Goal: Task Accomplishment & Management: Complete application form

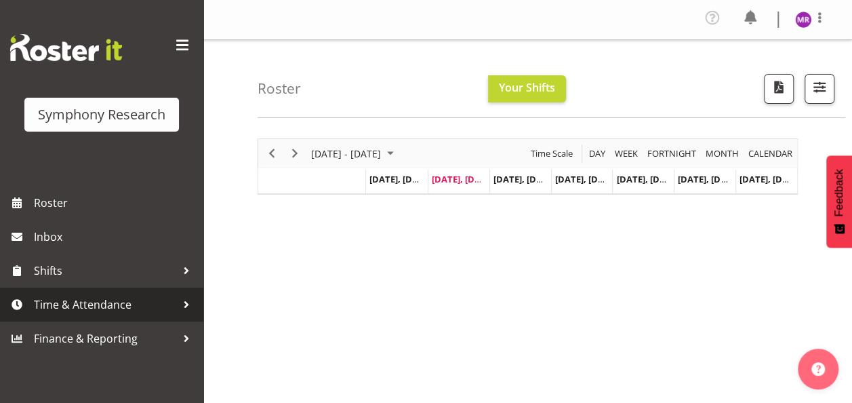
click at [127, 311] on span "Time & Attendance" at bounding box center [105, 304] width 142 height 20
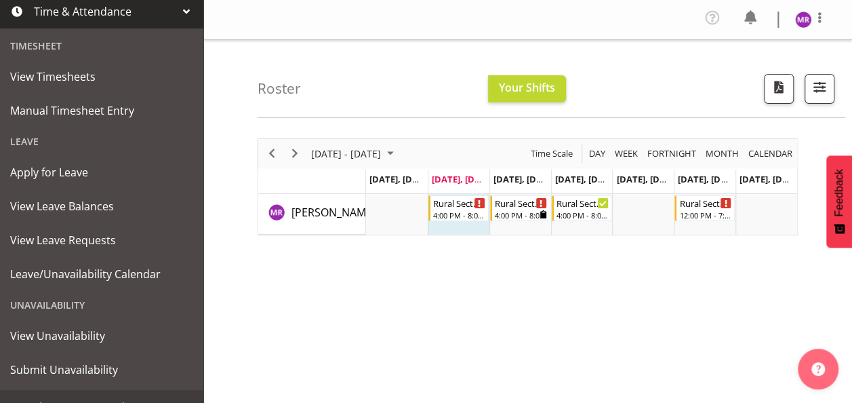
scroll to position [294, 0]
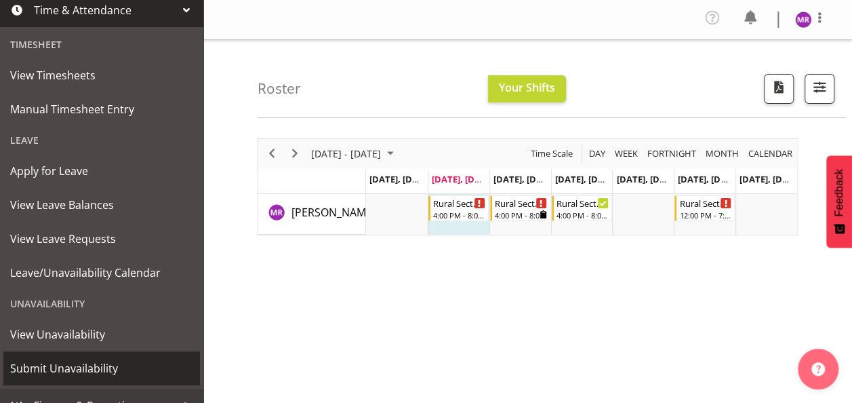
click at [62, 366] on span "Submit Unavailability" at bounding box center [101, 368] width 183 height 20
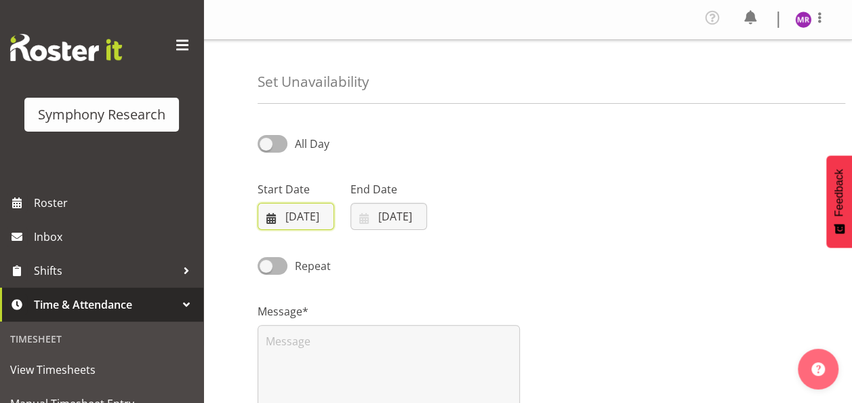
click at [302, 214] on input "02/09/2025" at bounding box center [296, 216] width 77 height 27
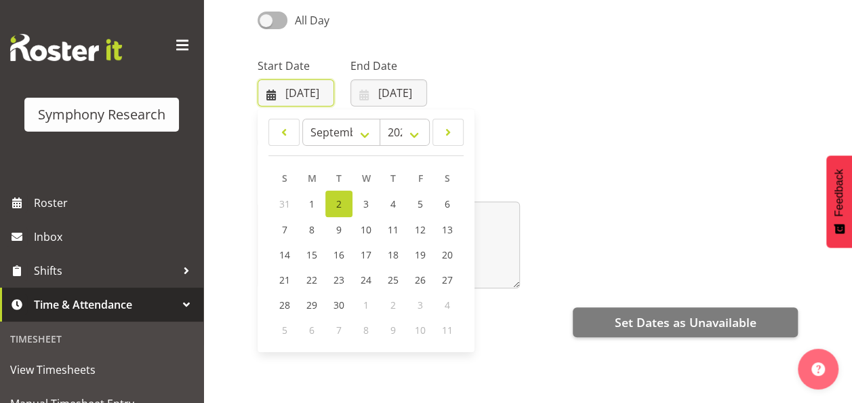
scroll to position [134, 0]
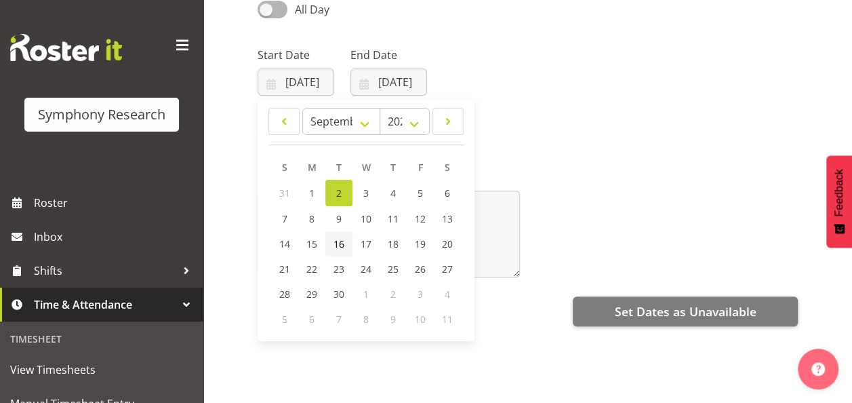
click at [343, 248] on link "16" at bounding box center [338, 243] width 27 height 25
type input "16/09/2025"
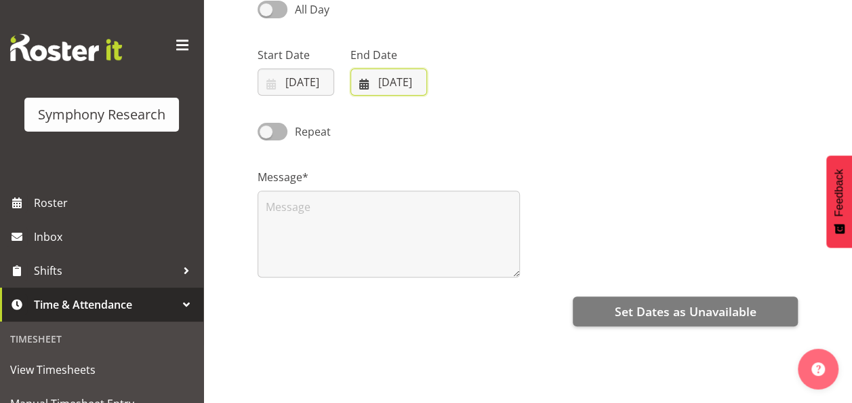
click at [397, 73] on input "02/09/2025" at bounding box center [389, 81] width 77 height 27
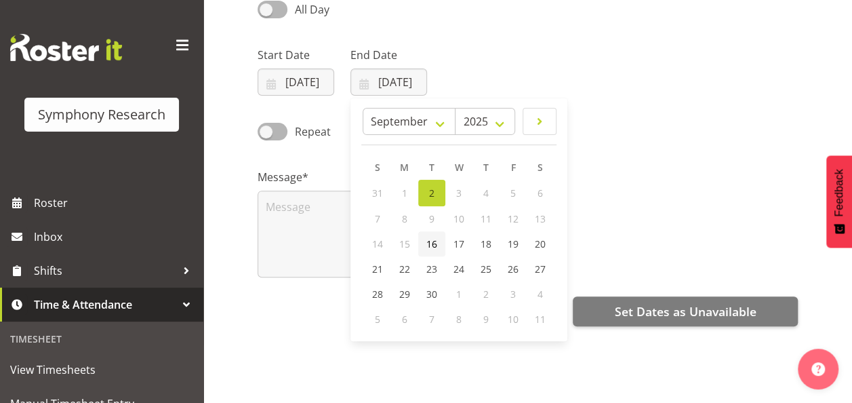
click at [429, 242] on span "16" at bounding box center [432, 243] width 11 height 13
type input "16/09/2025"
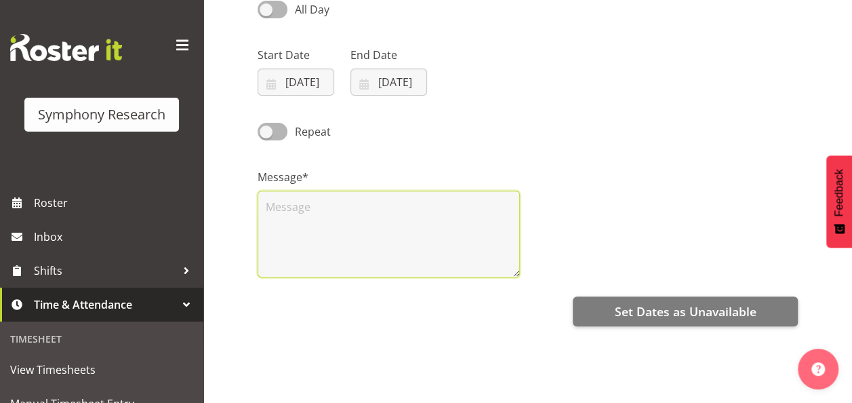
click at [429, 242] on textarea at bounding box center [389, 234] width 262 height 87
type textarea "."
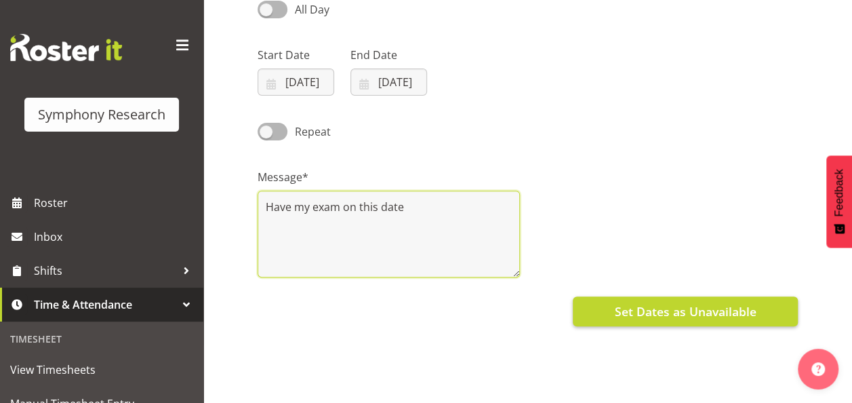
type textarea "Have my exam on this date"
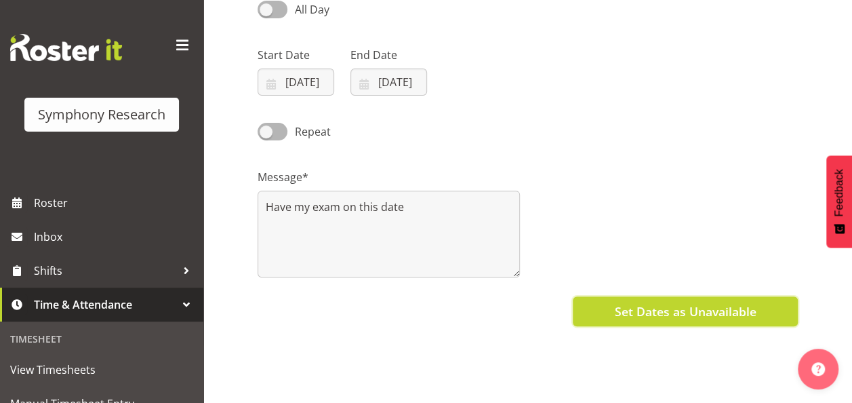
click at [631, 320] on button "Set Dates as Unavailable" at bounding box center [685, 311] width 225 height 30
